Goal: Find contact information: Find contact information

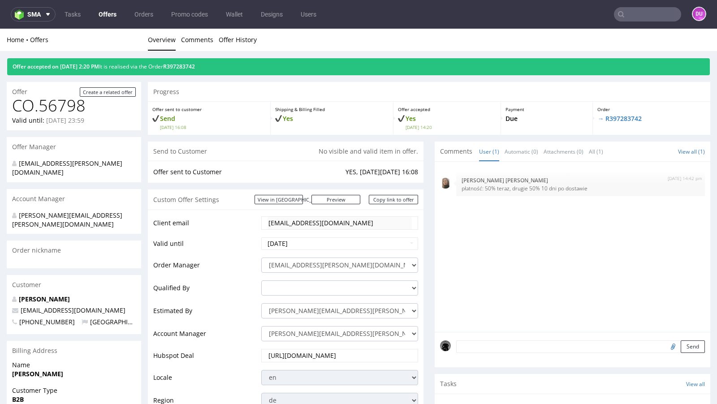
click at [641, 6] on nav "sma Tasks Offers Orders Promo codes Wallet Designs Users DU" at bounding box center [358, 14] width 717 height 29
click at [635, 18] on input "text" at bounding box center [647, 14] width 67 height 14
paste input "[EMAIL_ADDRESS][DOMAIN_NAME]"
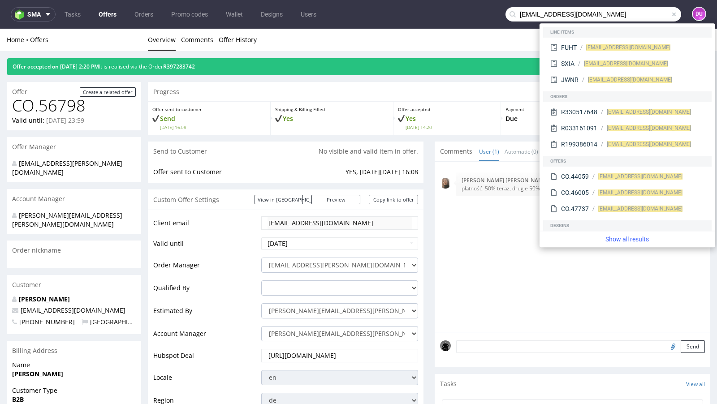
type input "[EMAIL_ADDRESS][DOMAIN_NAME]"
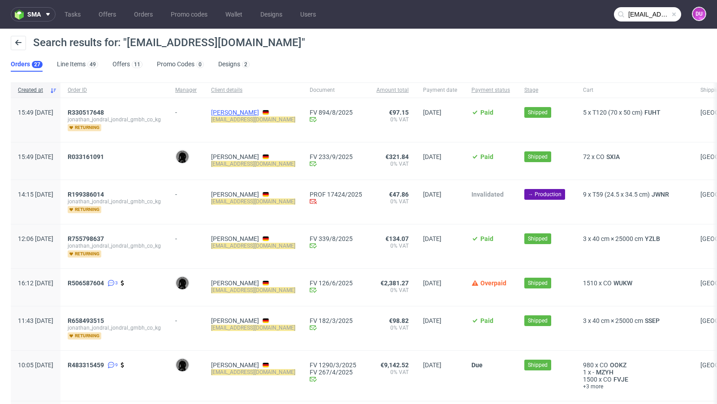
click at [259, 115] on link "[PERSON_NAME]" at bounding box center [235, 112] width 48 height 7
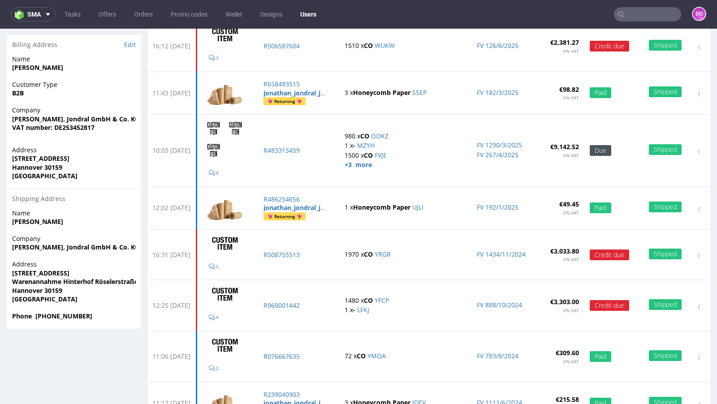
scroll to position [202, 0]
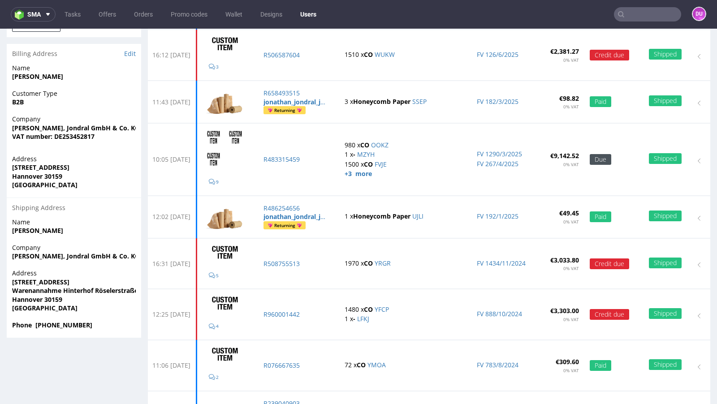
click at [42, 299] on strong "Hannover 30159" at bounding box center [37, 299] width 50 height 9
copy strong "Hannover 30159"
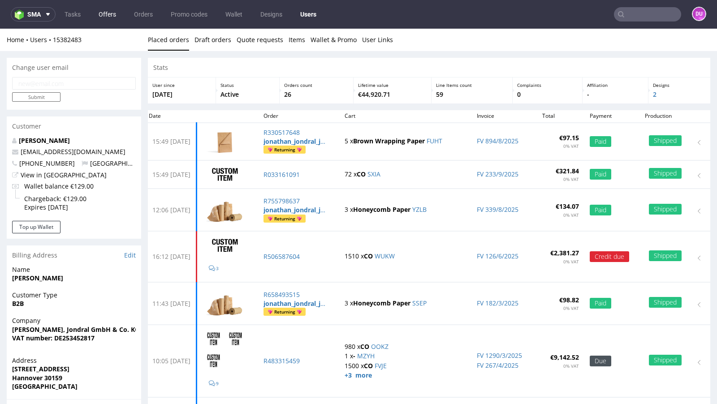
click at [111, 20] on link "Offers" at bounding box center [107, 14] width 28 height 14
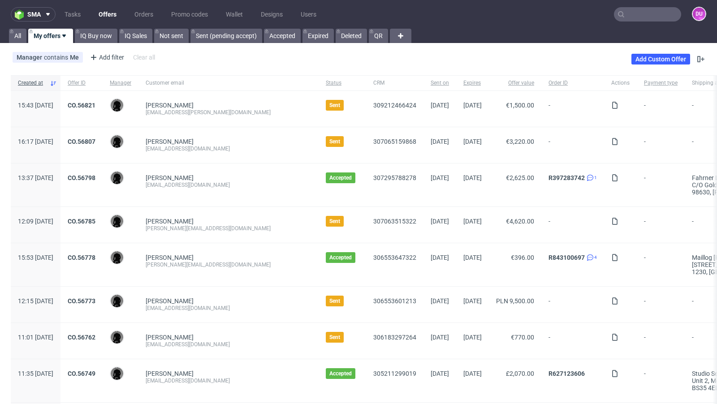
click at [246, 194] on span "[PERSON_NAME] [EMAIL_ADDRESS][DOMAIN_NAME]" at bounding box center [229, 185] width 166 height 22
click at [226, 228] on div "[PERSON_NAME][EMAIL_ADDRESS][DOMAIN_NAME]" at bounding box center [229, 228] width 166 height 7
copy div "[PERSON_NAME][EMAIL_ADDRESS][DOMAIN_NAME]"
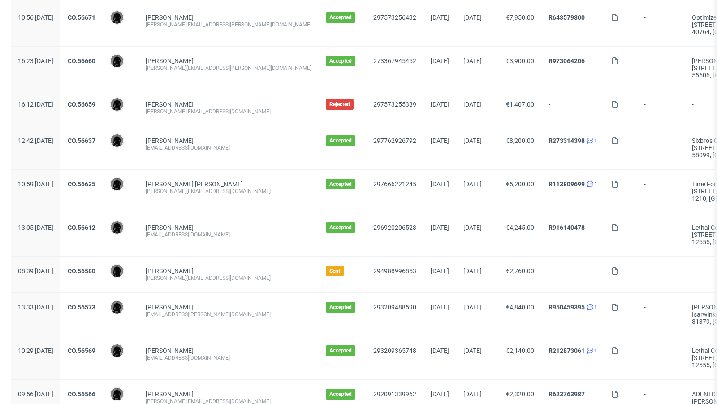
scroll to position [899, 0]
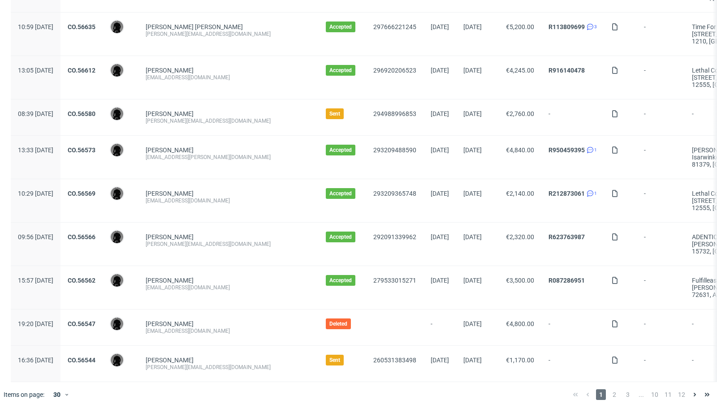
click at [608, 396] on div "1 2 3 ... 10 11 12" at bounding box center [642, 394] width 152 height 25
click at [610, 390] on span "2" at bounding box center [615, 395] width 10 height 11
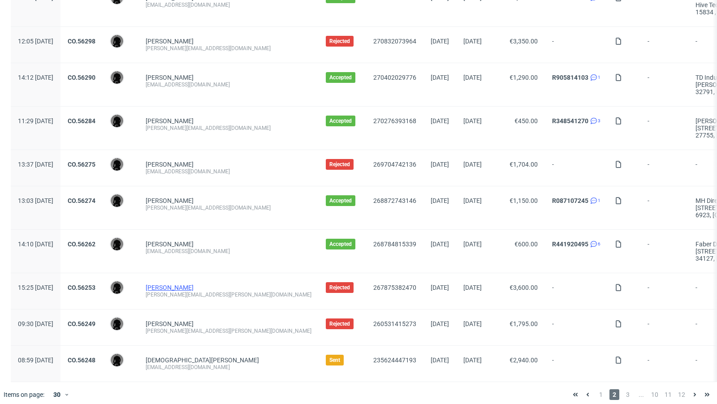
click at [182, 284] on link "[PERSON_NAME]" at bounding box center [170, 287] width 48 height 7
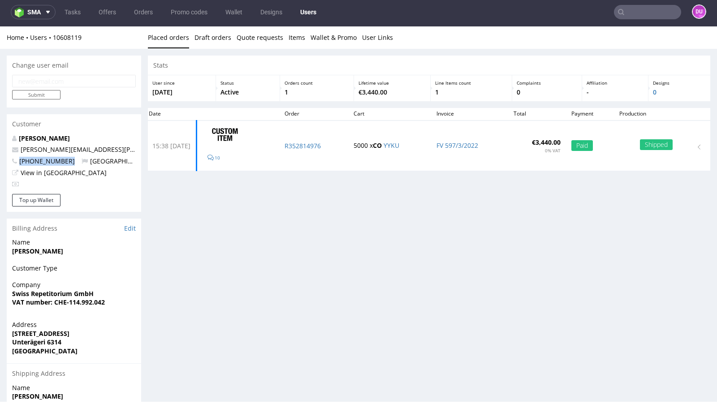
drag, startPoint x: 65, startPoint y: 162, endPoint x: 19, endPoint y: 161, distance: 45.3
click at [19, 161] on p "[PHONE_NUMBER] [GEOGRAPHIC_DATA]" at bounding box center [74, 161] width 124 height 9
copy span "[PHONE_NUMBER]"
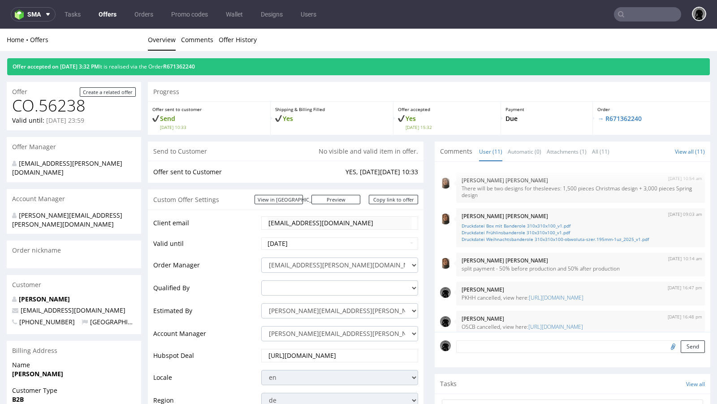
scroll to position [237, 0]
